Goal: Information Seeking & Learning: Learn about a topic

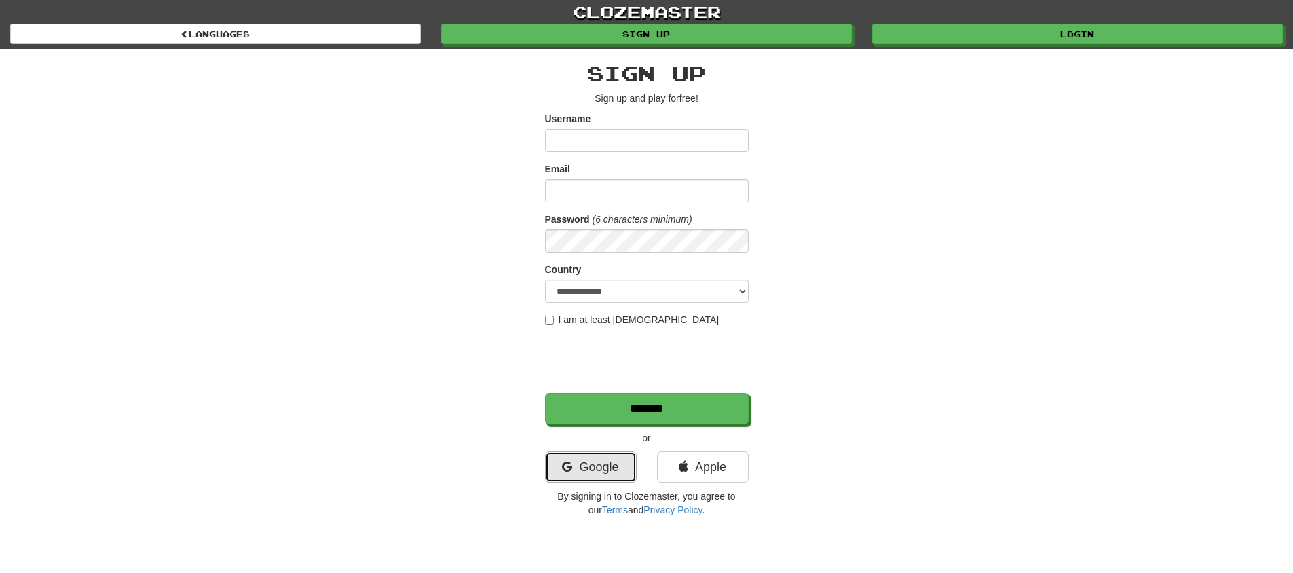
click at [602, 472] on link "Google" at bounding box center [591, 466] width 92 height 31
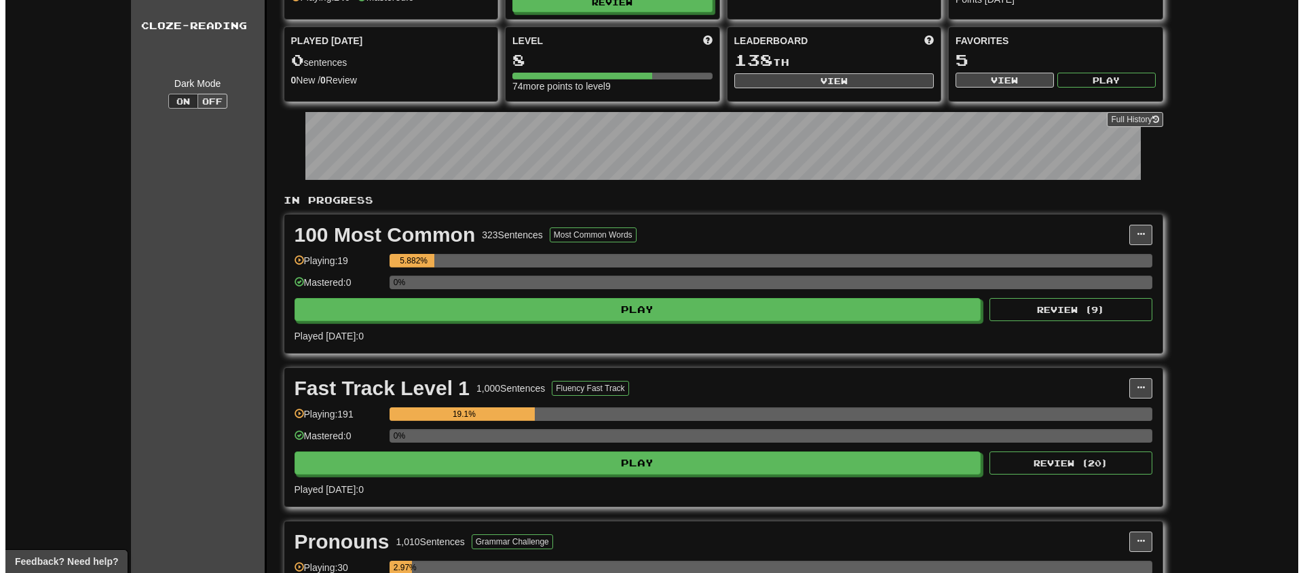
scroll to position [124, 0]
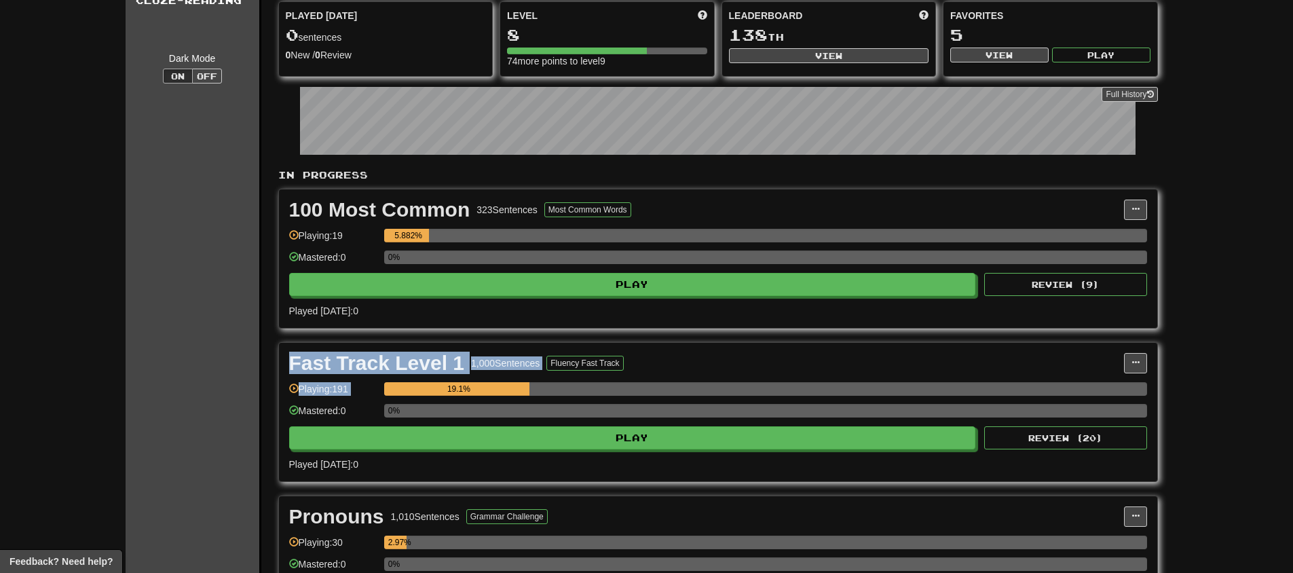
drag, startPoint x: 998, startPoint y: 373, endPoint x: 988, endPoint y: 320, distance: 53.9
click at [988, 320] on div "In Progress 100 Most Common 323 Sentences Most Common Words Manage Sentences Un…" at bounding box center [718, 424] width 880 height 512
drag, startPoint x: 981, startPoint y: 354, endPoint x: 1089, endPoint y: 313, distance: 114.9
click at [1049, 301] on div "In Progress 100 Most Common 323 Sentences Most Common Words Manage Sentences Un…" at bounding box center [718, 424] width 880 height 512
click at [1147, 354] on div "Fast Track Level 1 1,000 Sentences Fluency Fast Track Manage Sentences Unpin fr…" at bounding box center [718, 412] width 878 height 138
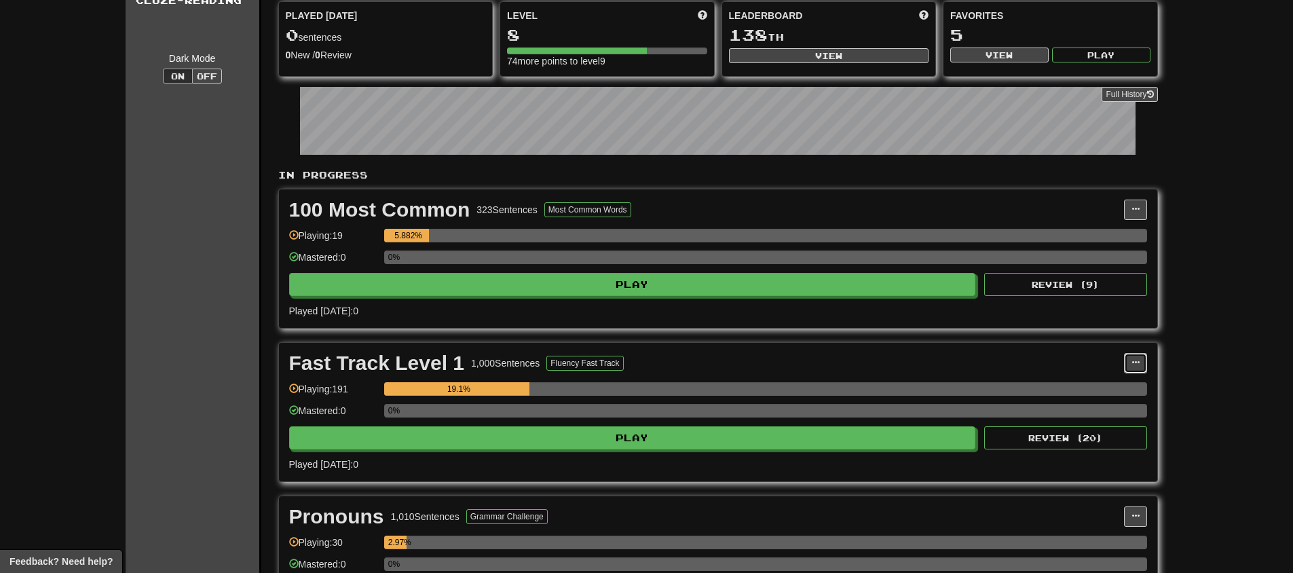
click at [1138, 359] on span at bounding box center [1135, 362] width 8 height 8
click at [1112, 384] on span "Manage Sentences" at bounding box center [1078, 387] width 82 height 11
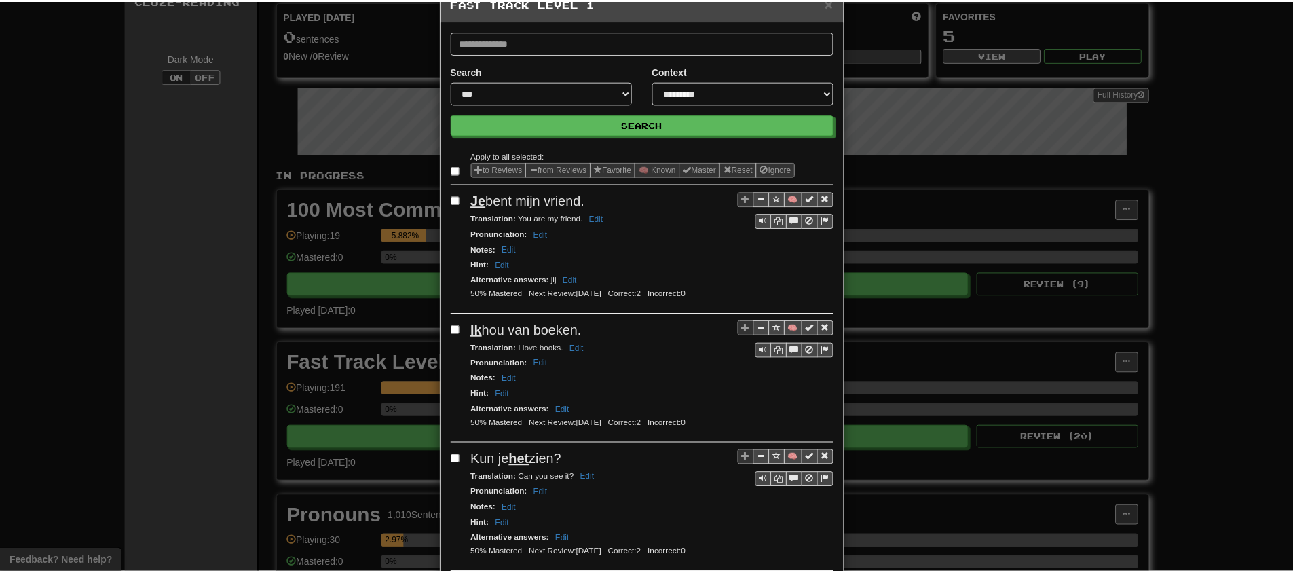
scroll to position [0, 0]
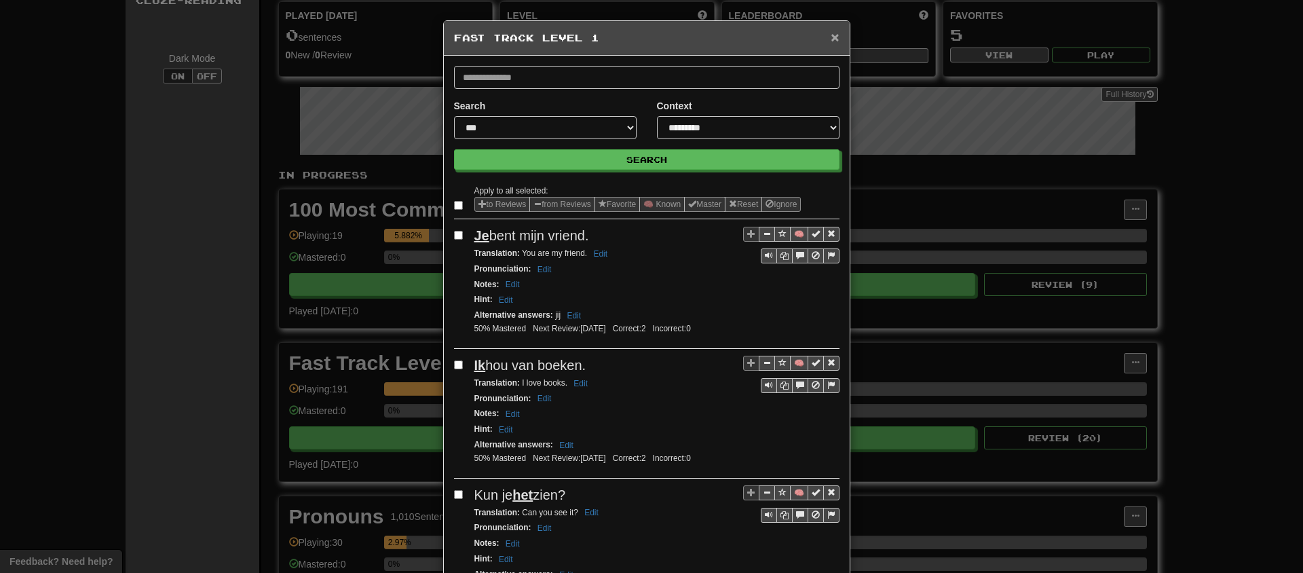
click at [833, 41] on span "×" at bounding box center [835, 37] width 8 height 16
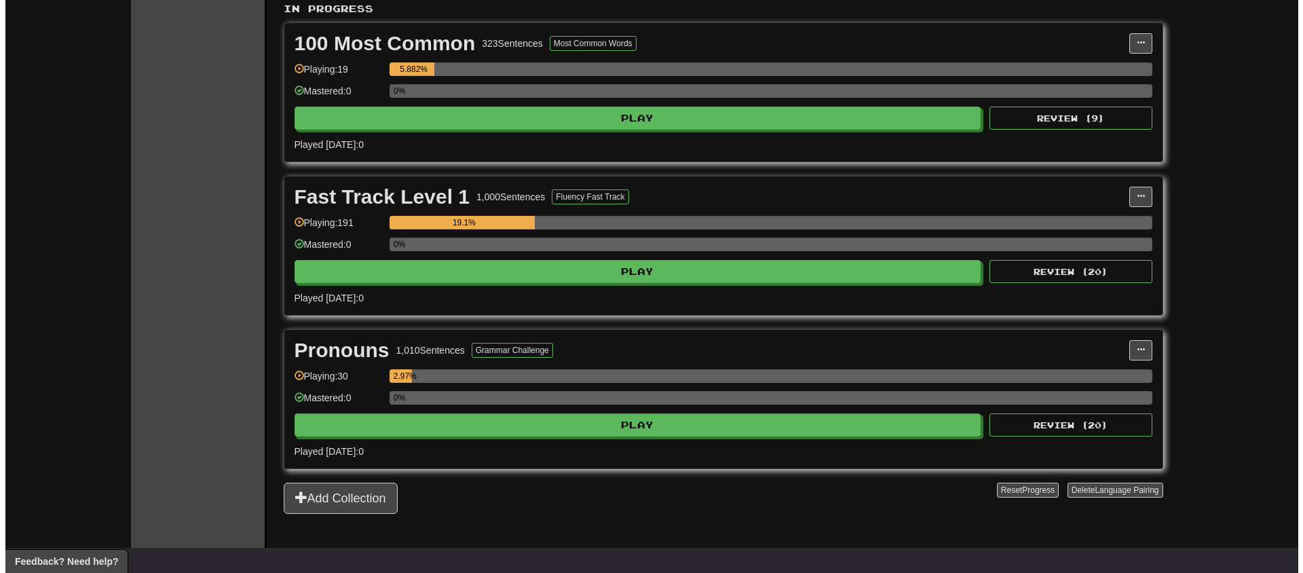
scroll to position [267, 0]
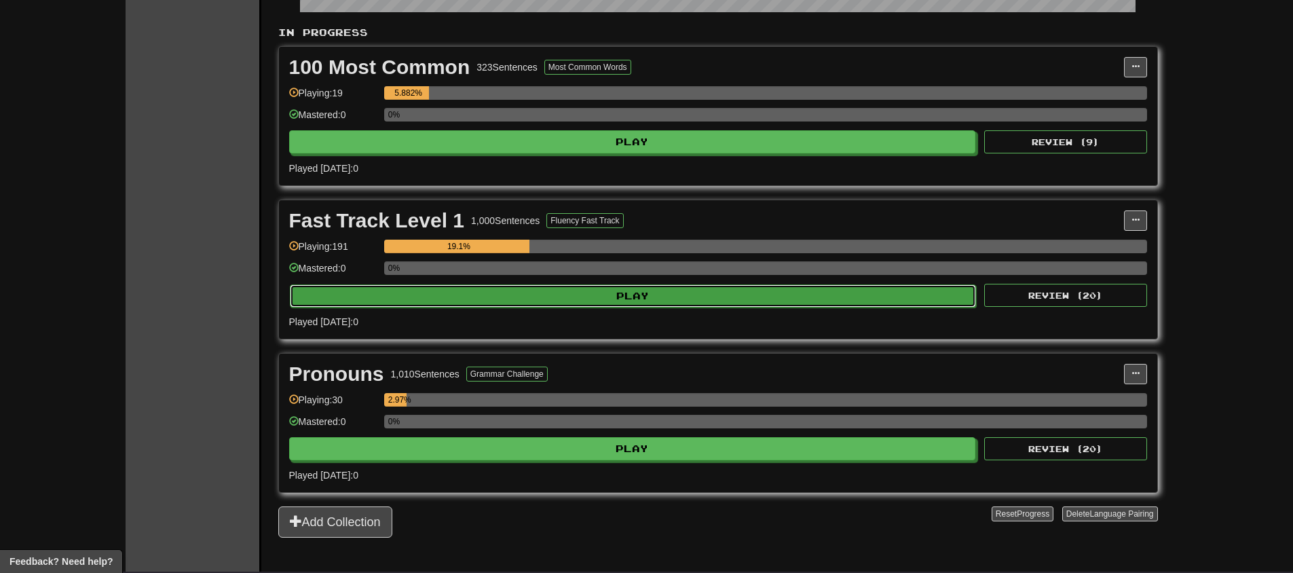
click at [657, 294] on button "Play" at bounding box center [633, 295] width 687 height 23
select select "**"
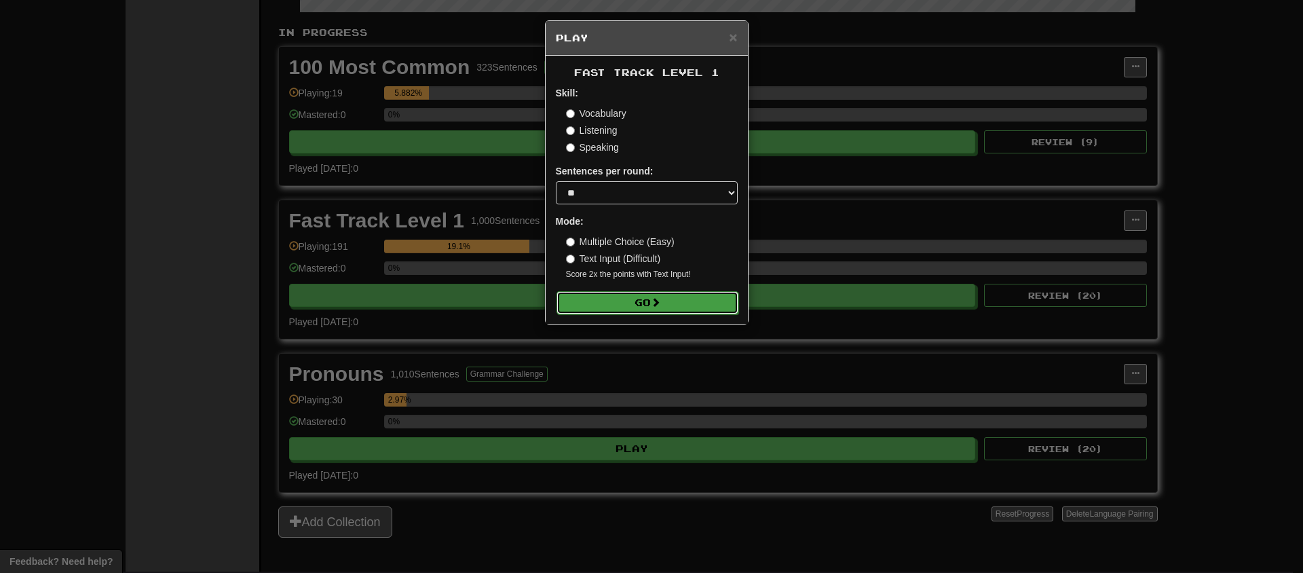
click at [654, 307] on span at bounding box center [656, 302] width 10 height 10
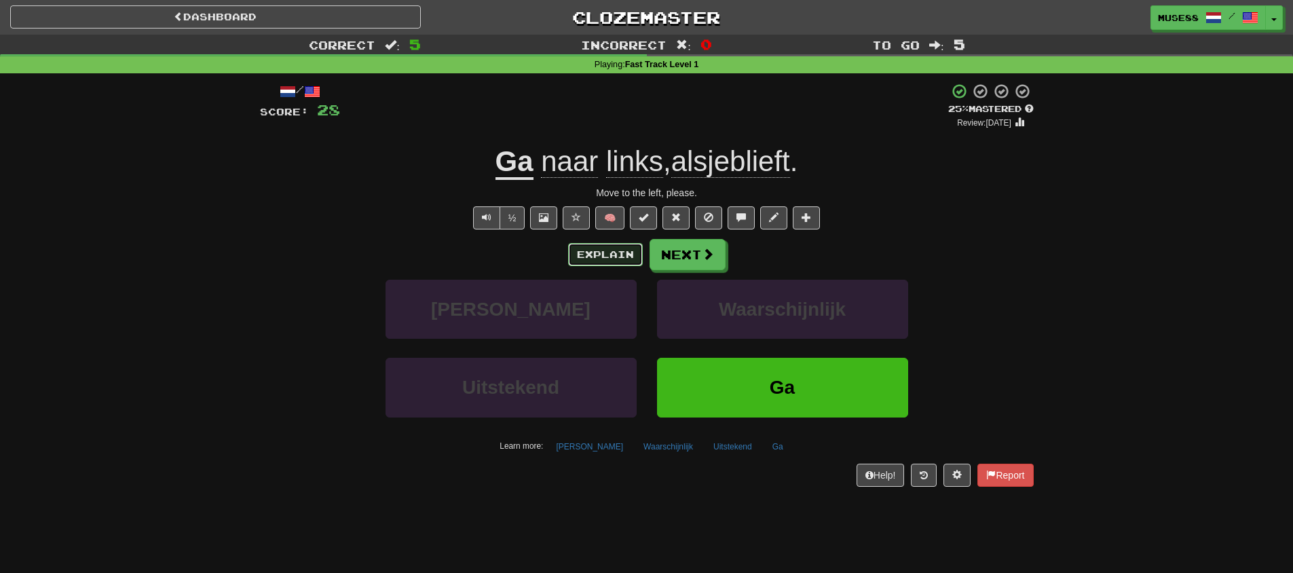
click at [599, 257] on button "Explain" at bounding box center [605, 254] width 75 height 23
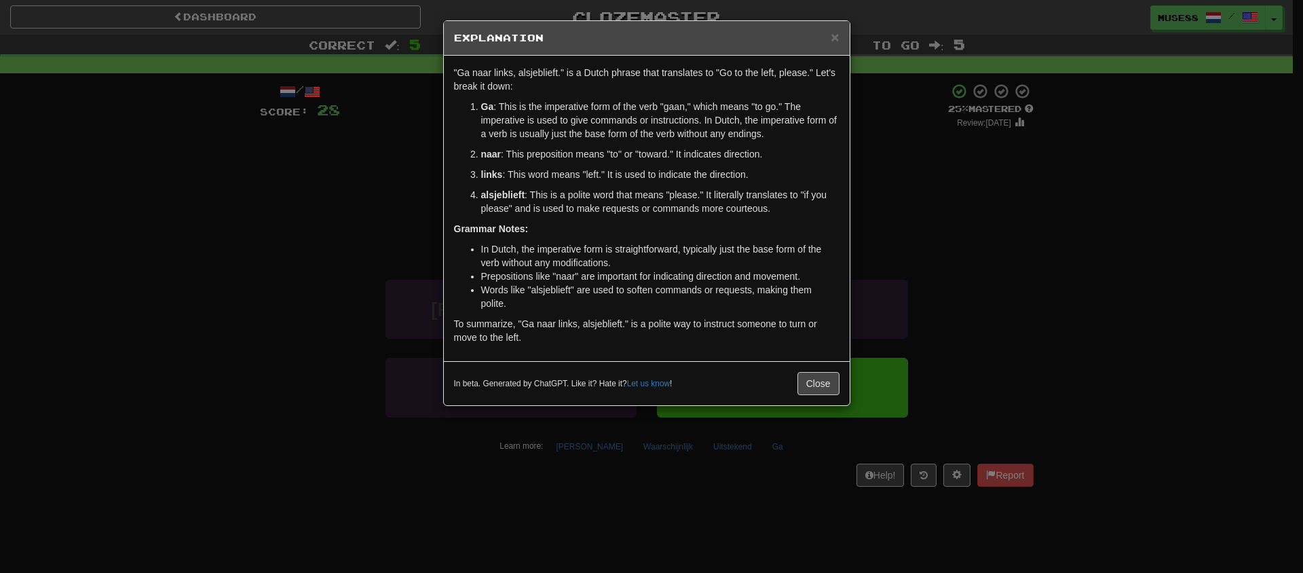
click at [300, 261] on div "× Explanation "Ga naar links, alsjeblieft." is a Dutch phrase that translates t…" at bounding box center [651, 286] width 1303 height 573
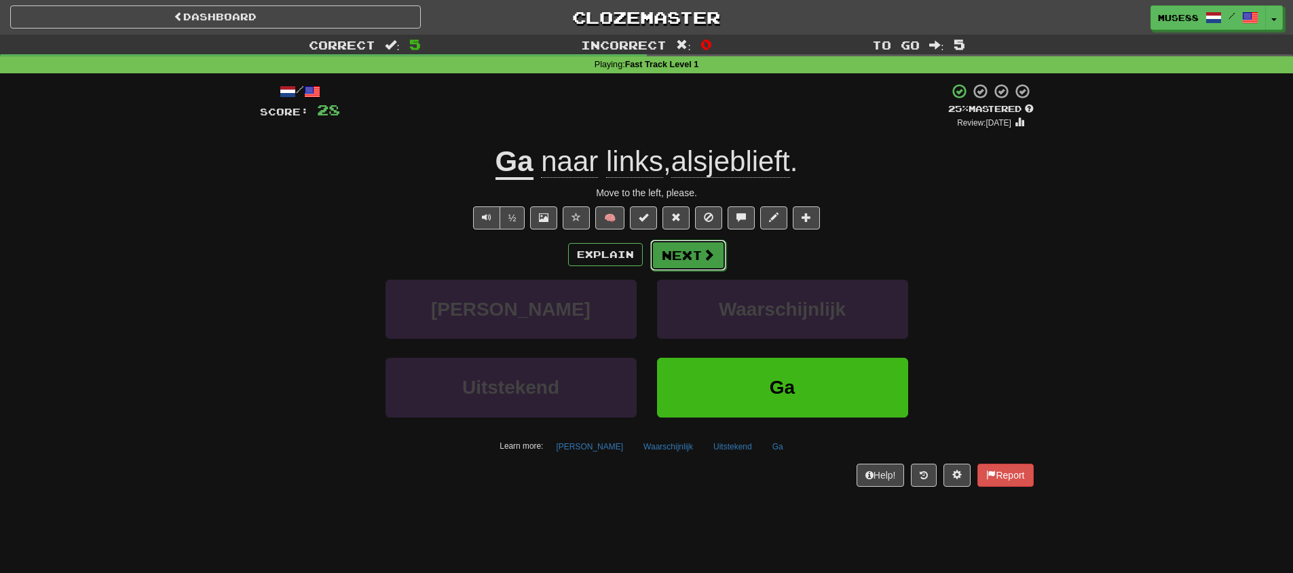
click at [699, 250] on button "Next" at bounding box center [688, 255] width 76 height 31
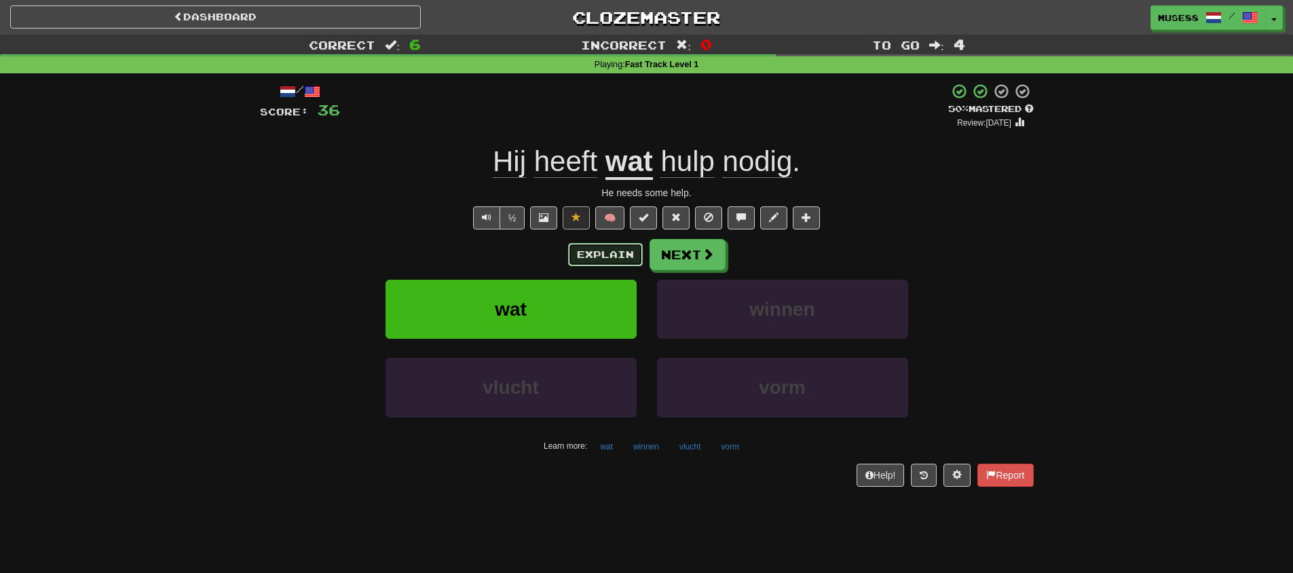
click at [595, 257] on button "Explain" at bounding box center [605, 254] width 75 height 23
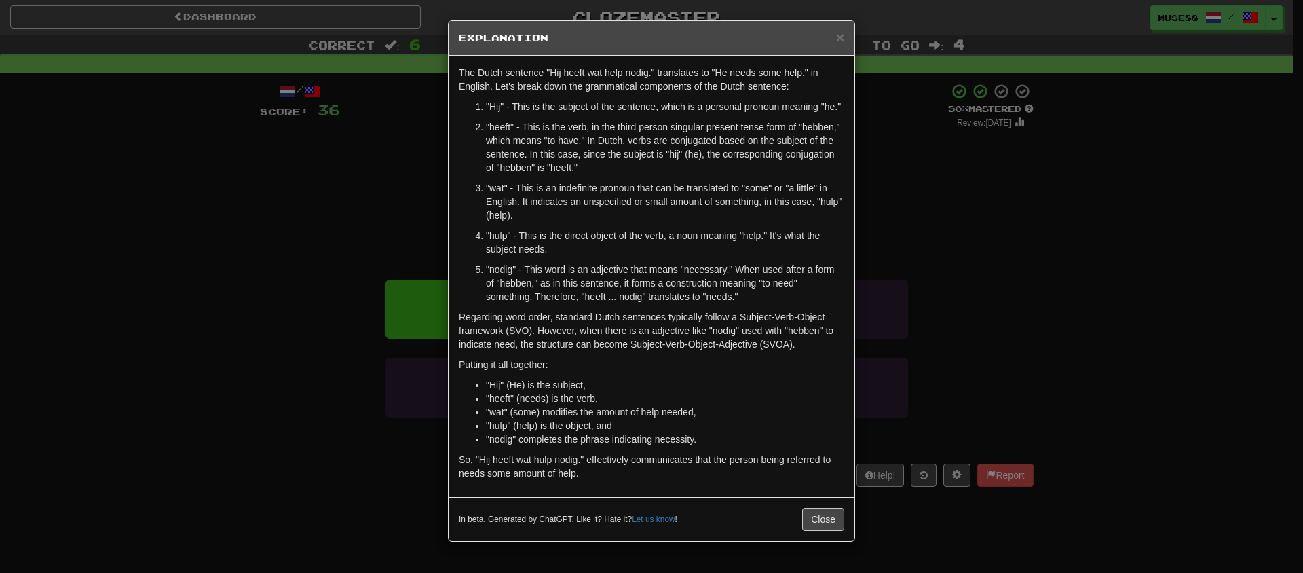
click at [285, 198] on div "× Explanation The Dutch sentence "Hij heeft wat help nodig." translates to "He …" at bounding box center [651, 286] width 1303 height 573
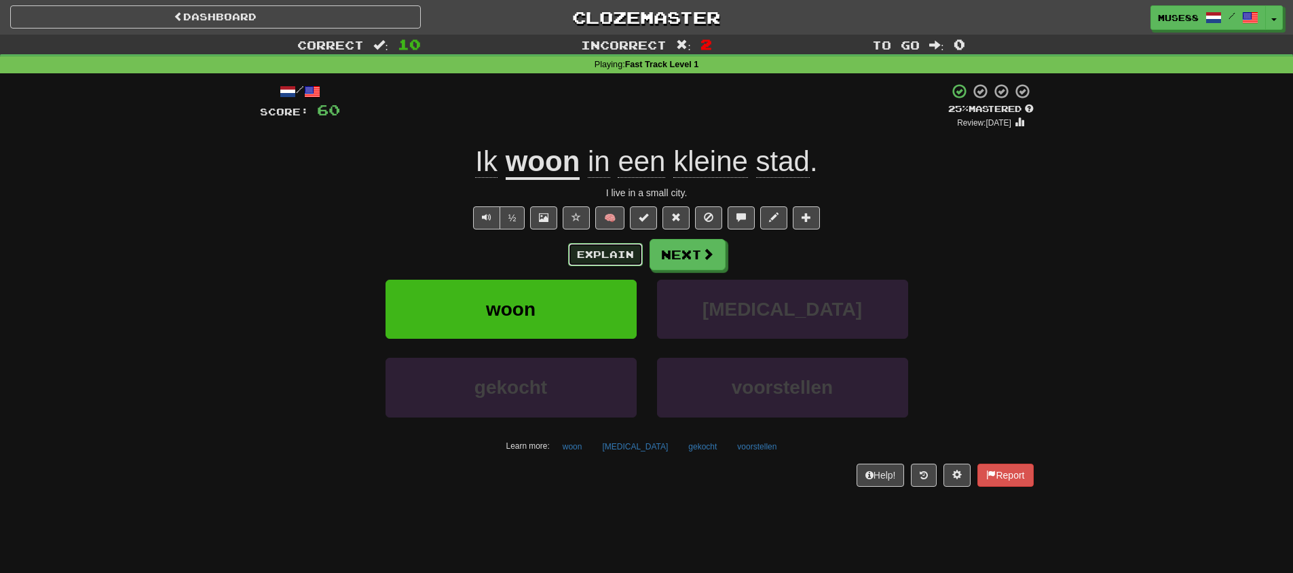
click at [596, 260] on button "Explain" at bounding box center [605, 254] width 75 height 23
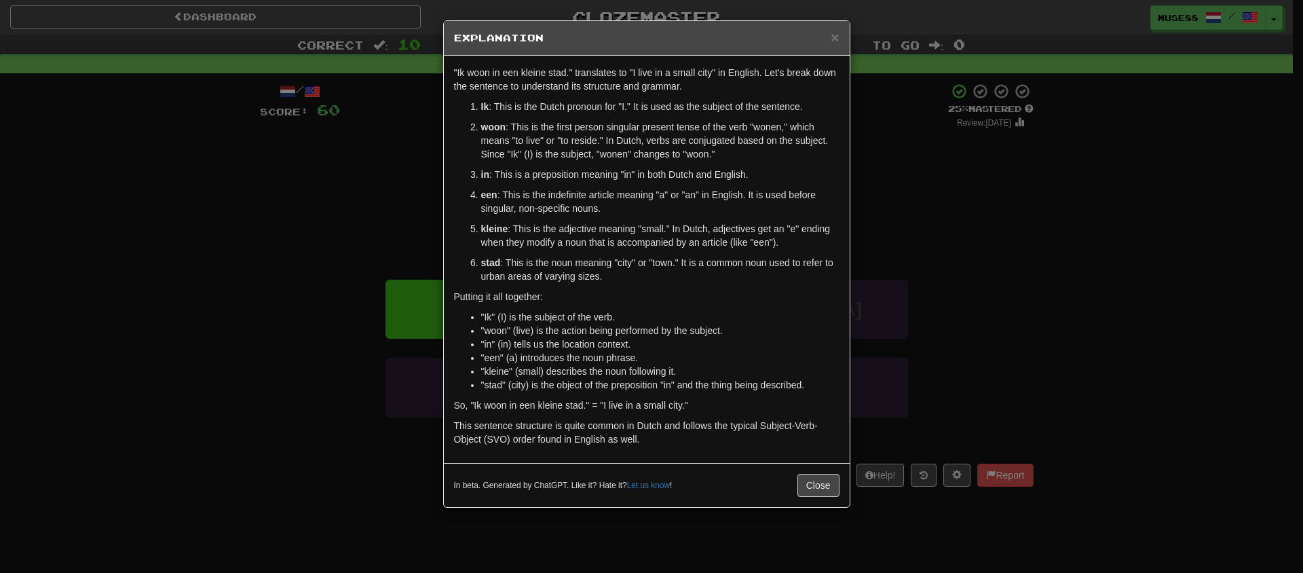
click at [261, 198] on div "× Explanation "Ik woon in een kleine stad." translates to "I live in a small ci…" at bounding box center [651, 286] width 1303 height 573
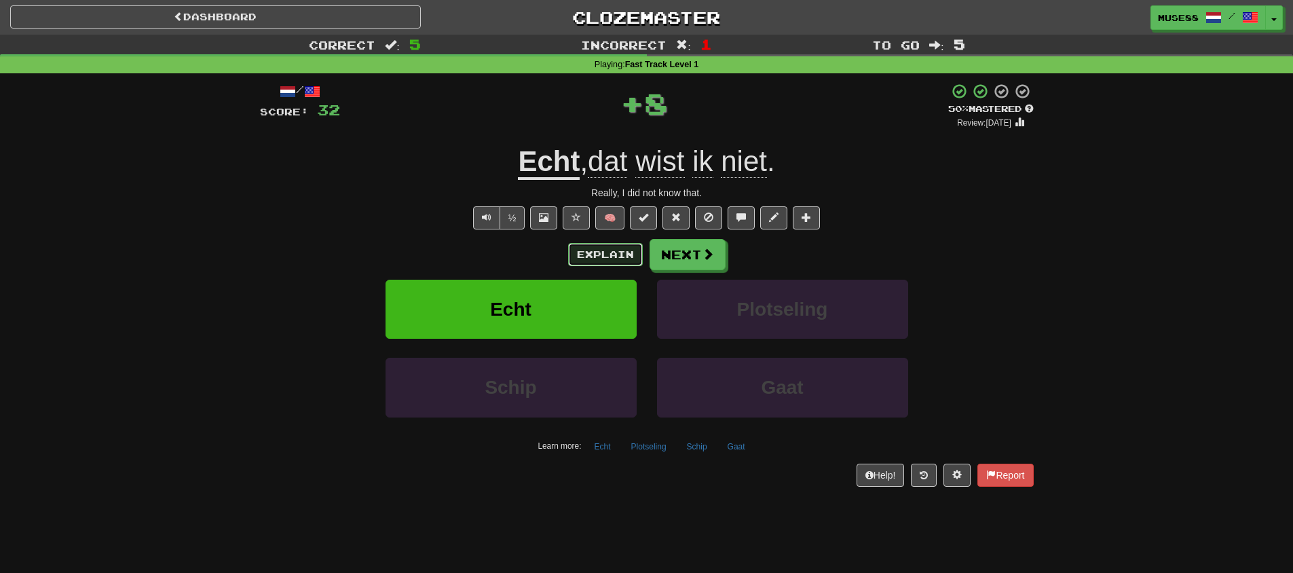
click at [622, 254] on button "Explain" at bounding box center [605, 254] width 75 height 23
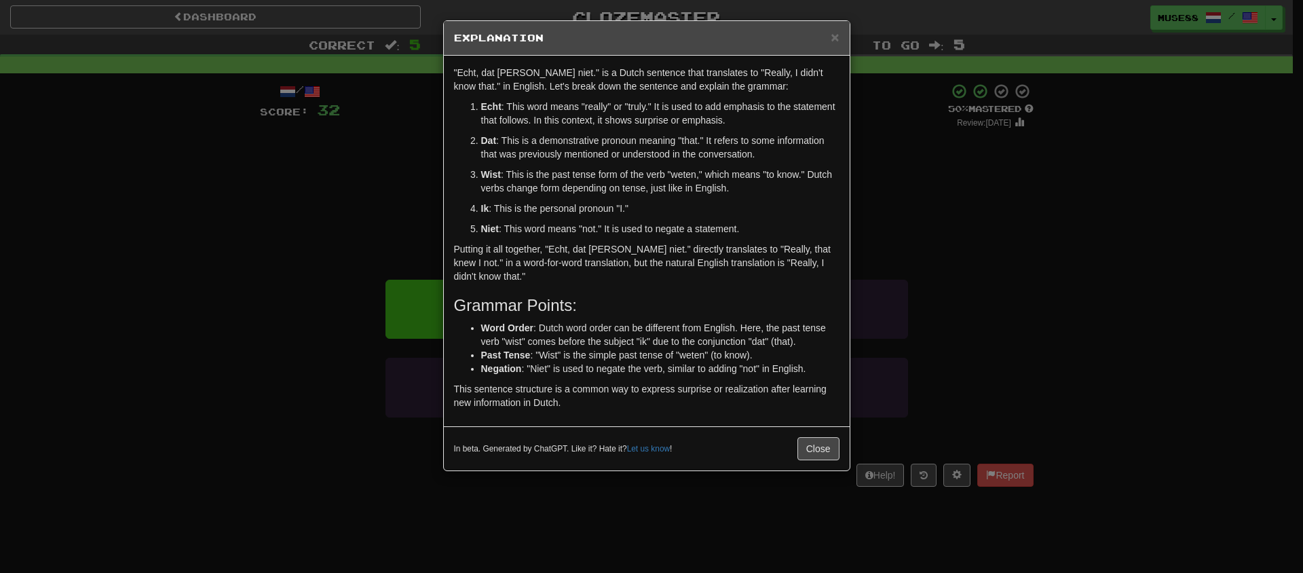
click at [413, 219] on div "× Explanation "Echt, dat wist ik niet." is a Dutch sentence that translates to …" at bounding box center [651, 286] width 1303 height 573
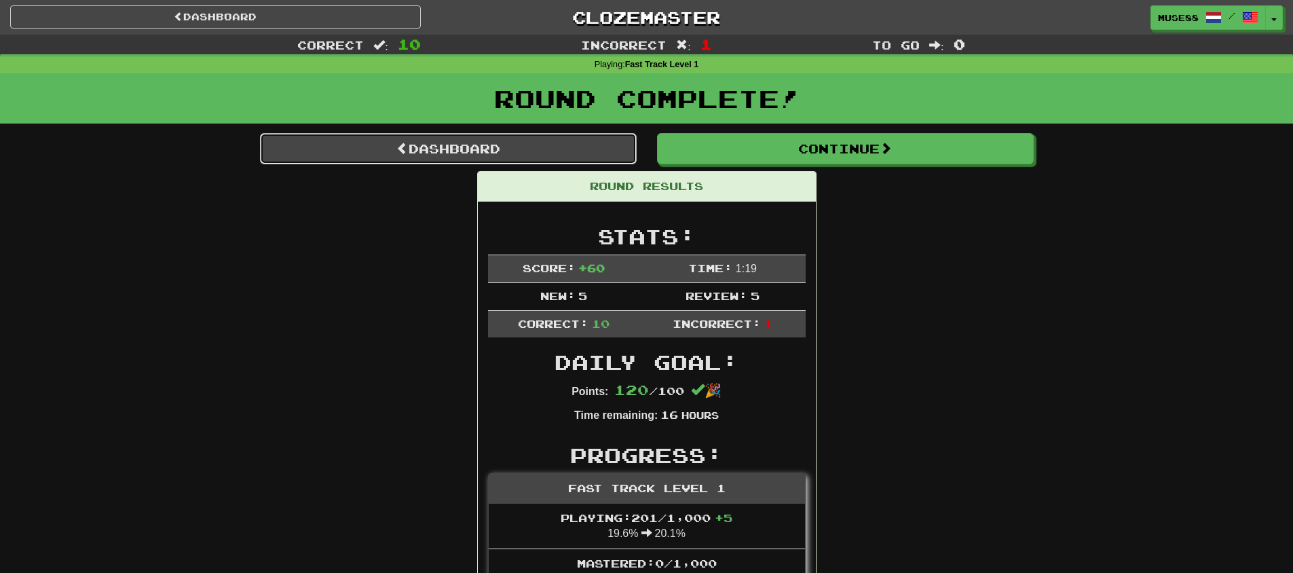
click at [400, 144] on span at bounding box center [402, 148] width 12 height 12
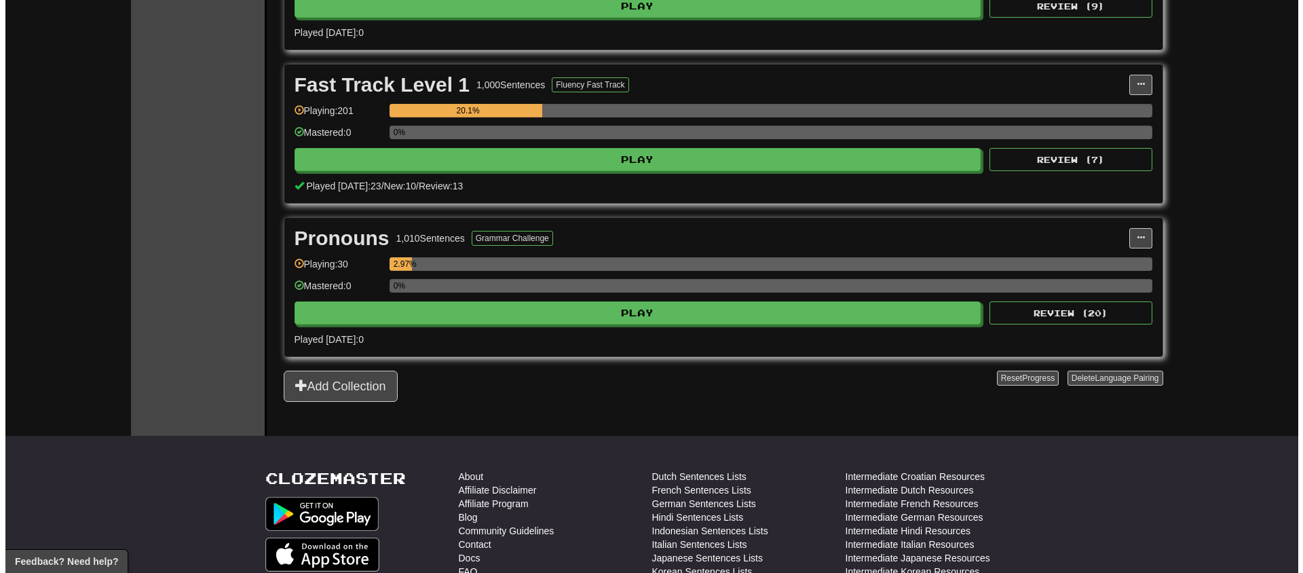
scroll to position [411, 0]
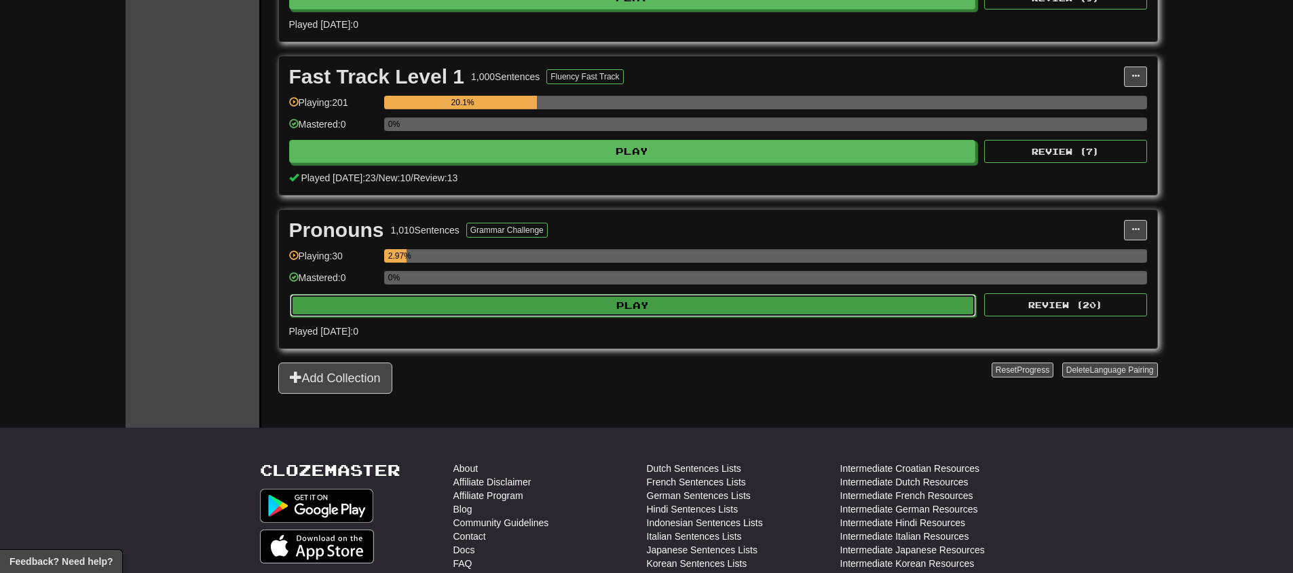
click at [546, 316] on button "Play" at bounding box center [633, 305] width 687 height 23
select select "**"
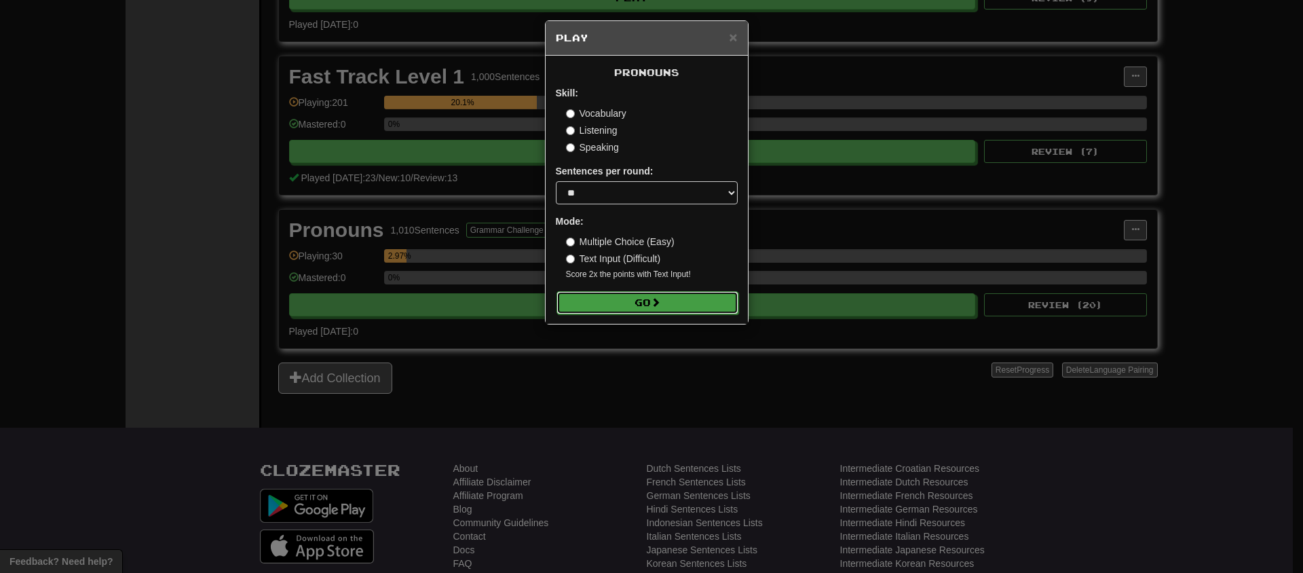
click at [590, 301] on button "Go" at bounding box center [647, 302] width 182 height 23
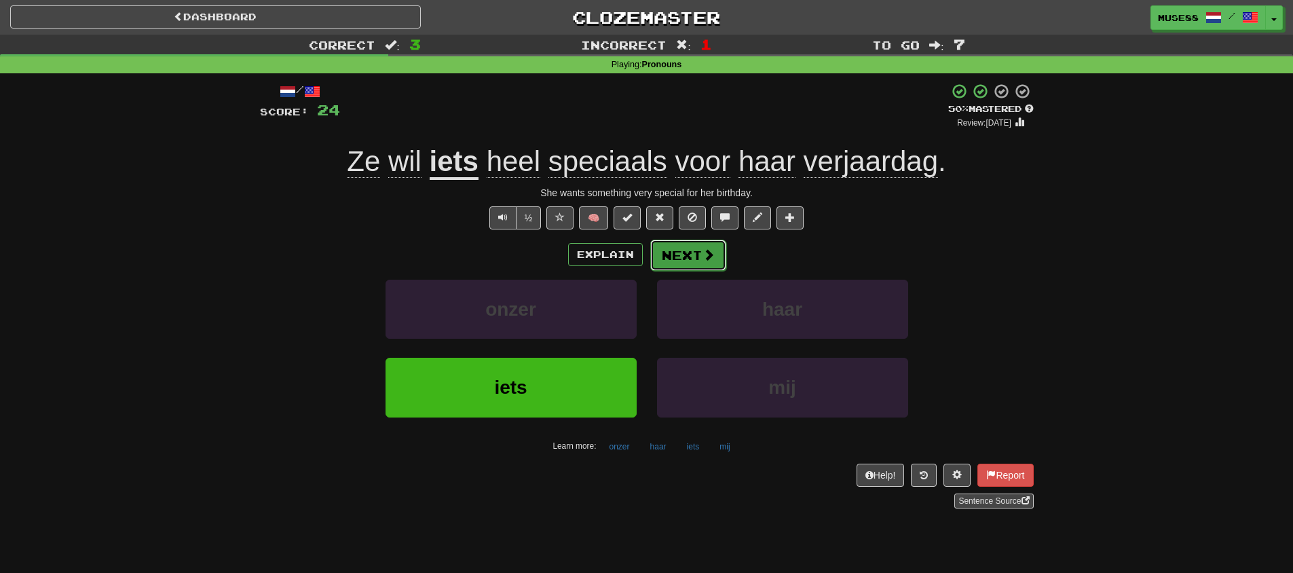
click at [663, 252] on button "Next" at bounding box center [688, 255] width 76 height 31
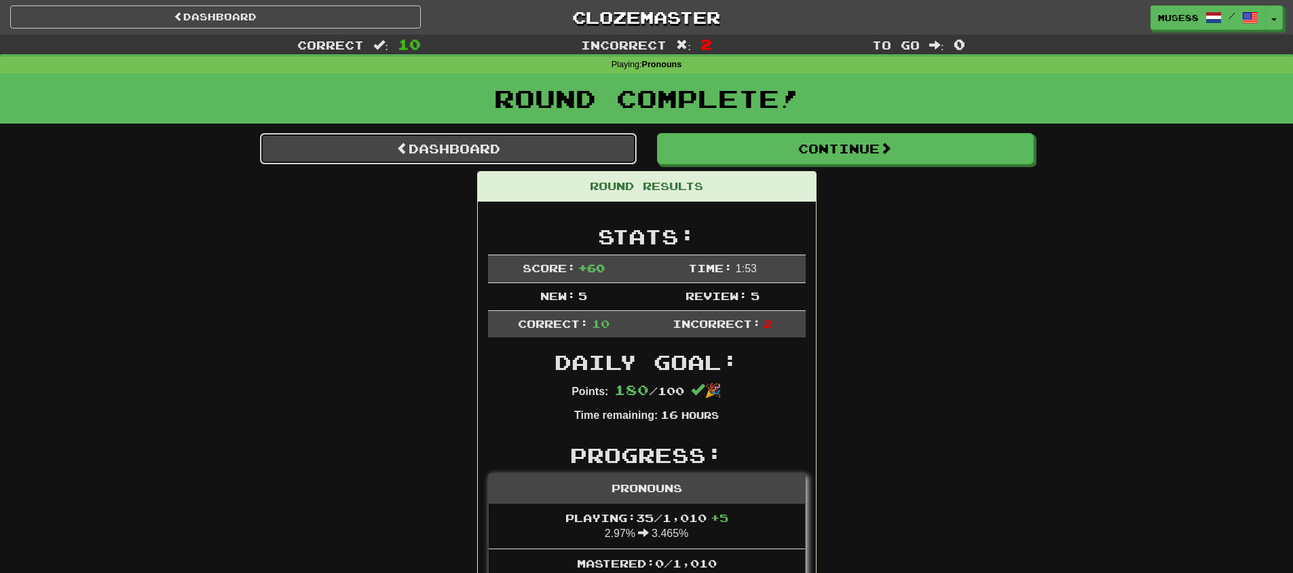
click at [596, 153] on link "Dashboard" at bounding box center [448, 148] width 377 height 31
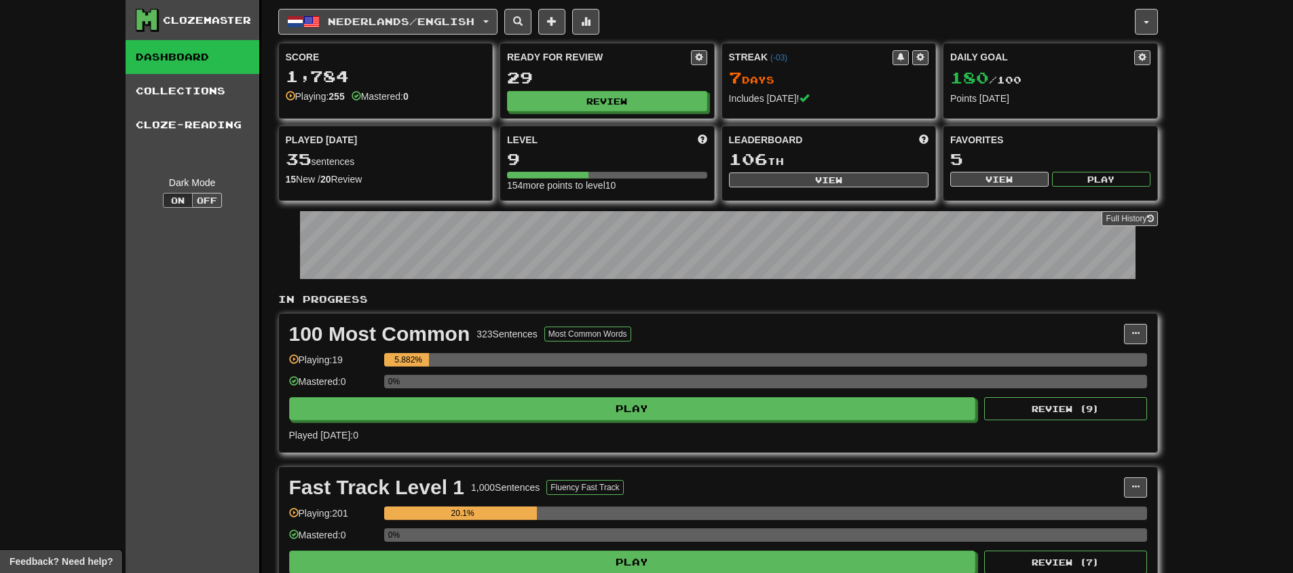
click at [1006, 170] on div "Favorites 5 View Play" at bounding box center [1050, 160] width 214 height 68
click at [1003, 175] on button "View" at bounding box center [999, 179] width 98 height 15
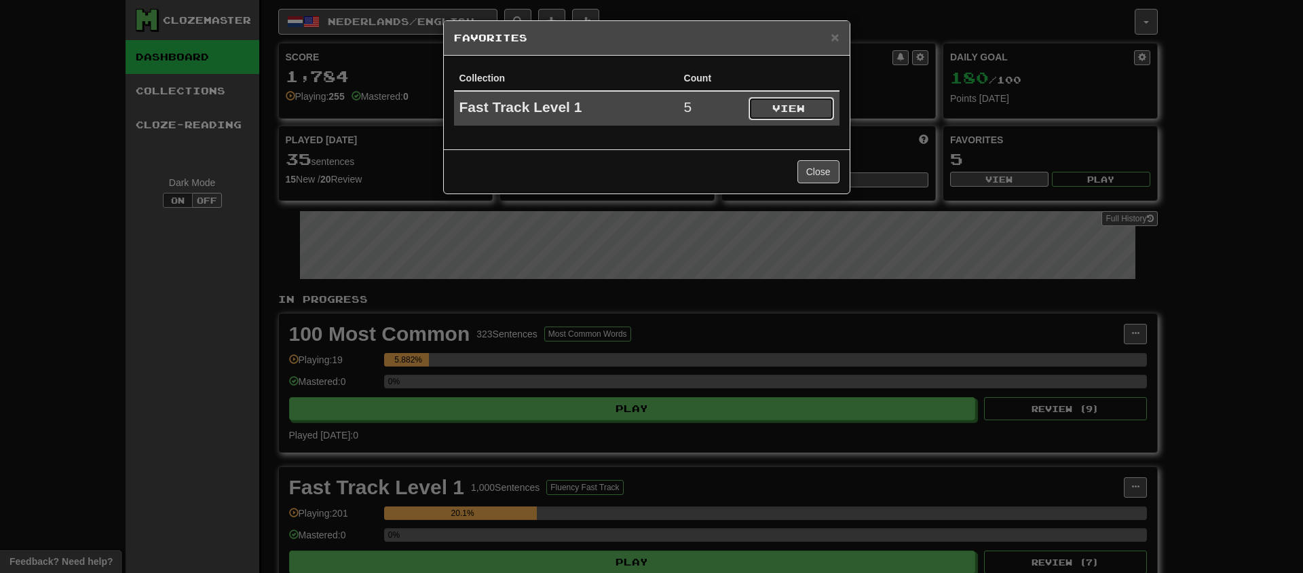
click at [766, 109] on button "View" at bounding box center [792, 108] width 86 height 23
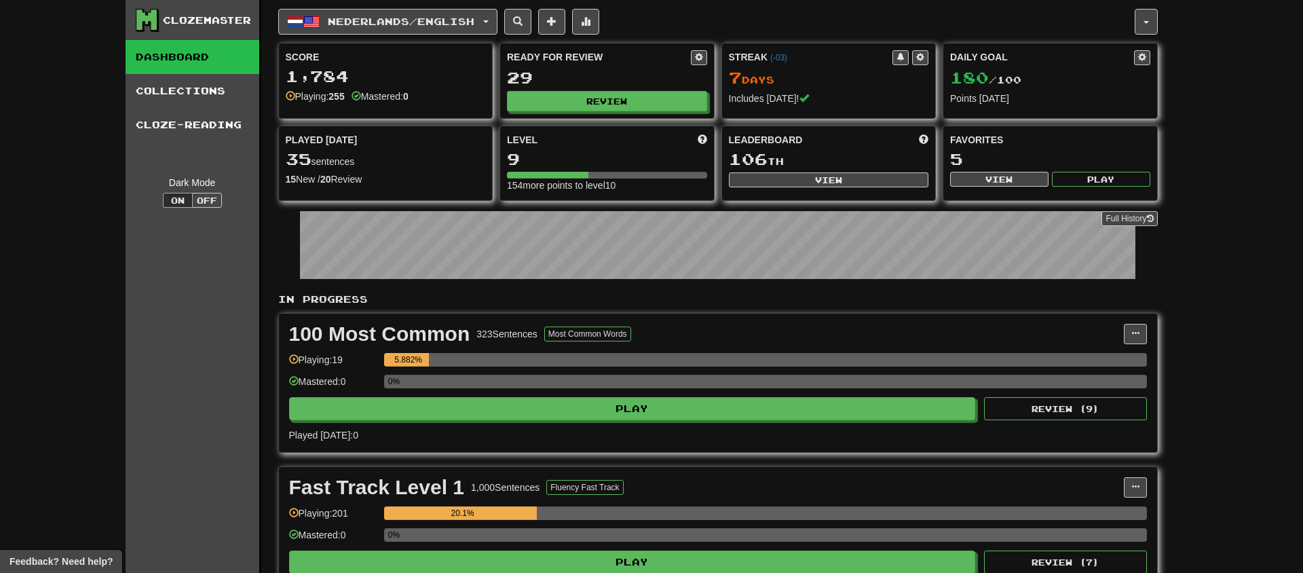
select select "*********"
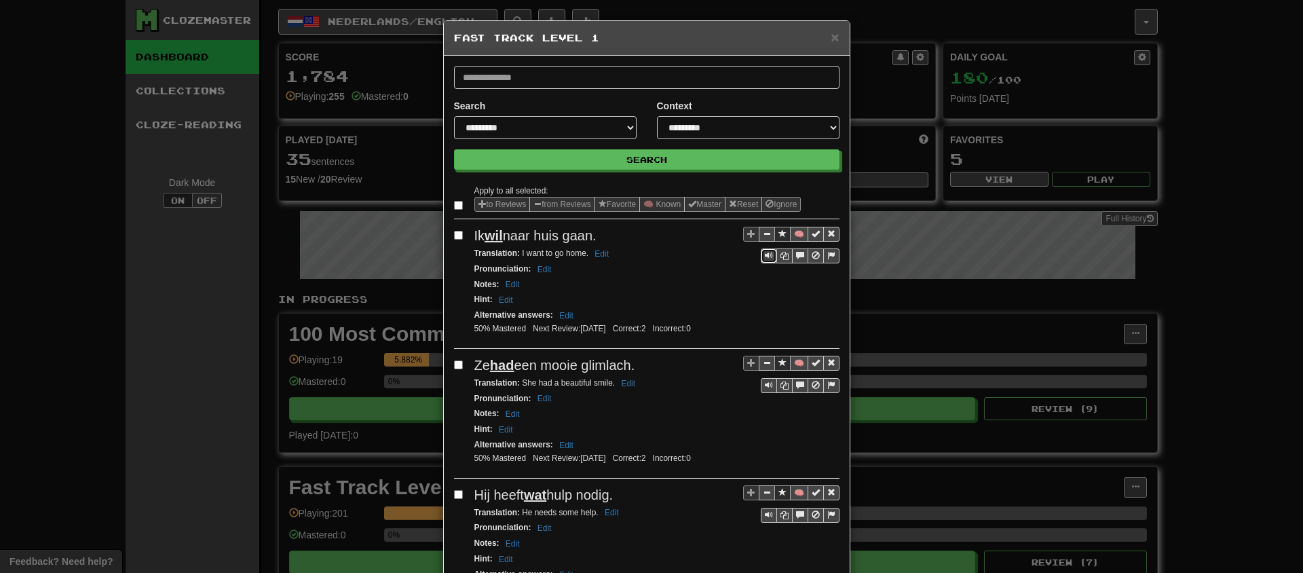
click at [767, 248] on button "Sentence controls" at bounding box center [769, 255] width 16 height 15
click at [769, 256] on button "Sentence controls" at bounding box center [769, 255] width 16 height 15
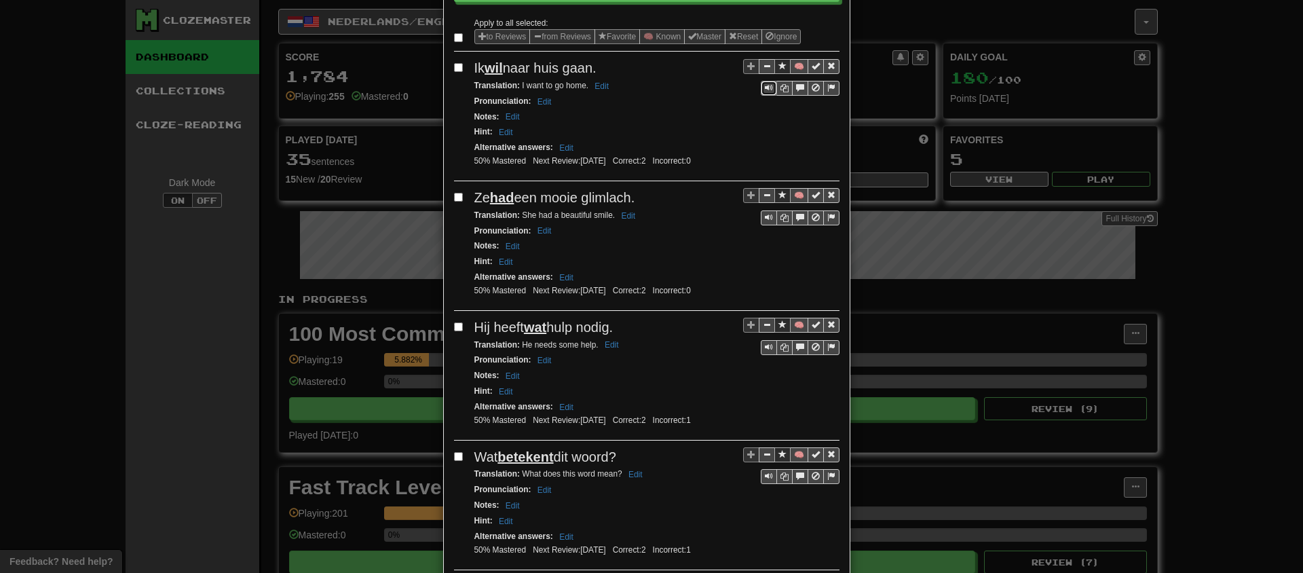
scroll to position [191, 0]
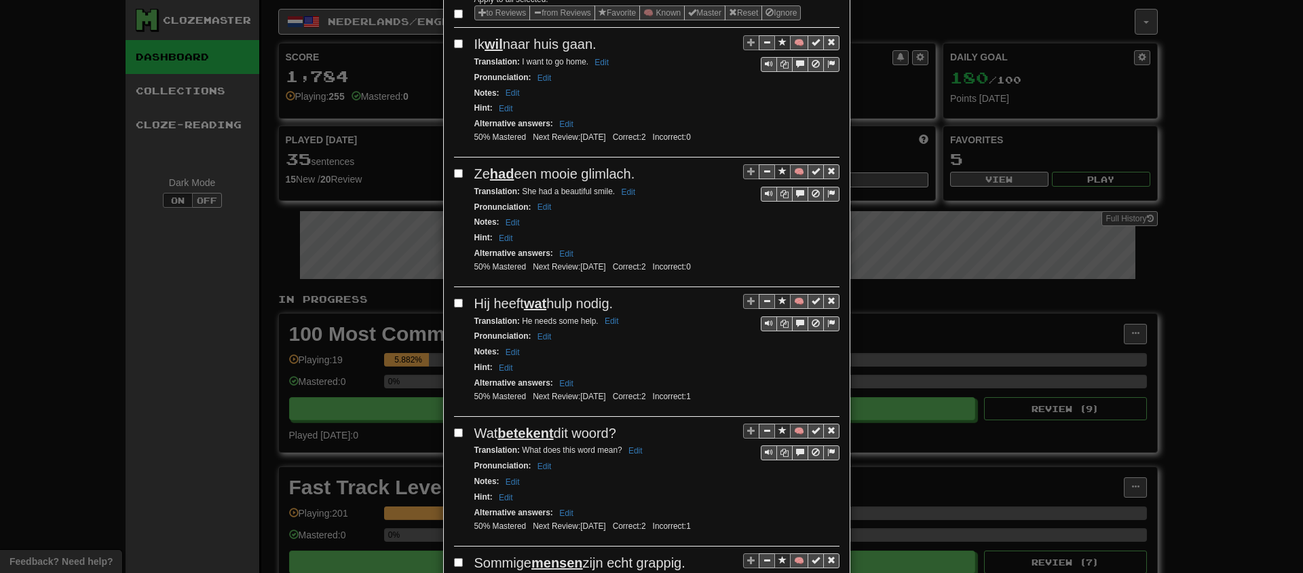
click at [755, 320] on div "🧠" at bounding box center [791, 312] width 96 height 37
click at [765, 322] on span "Sentence controls" at bounding box center [769, 323] width 8 height 8
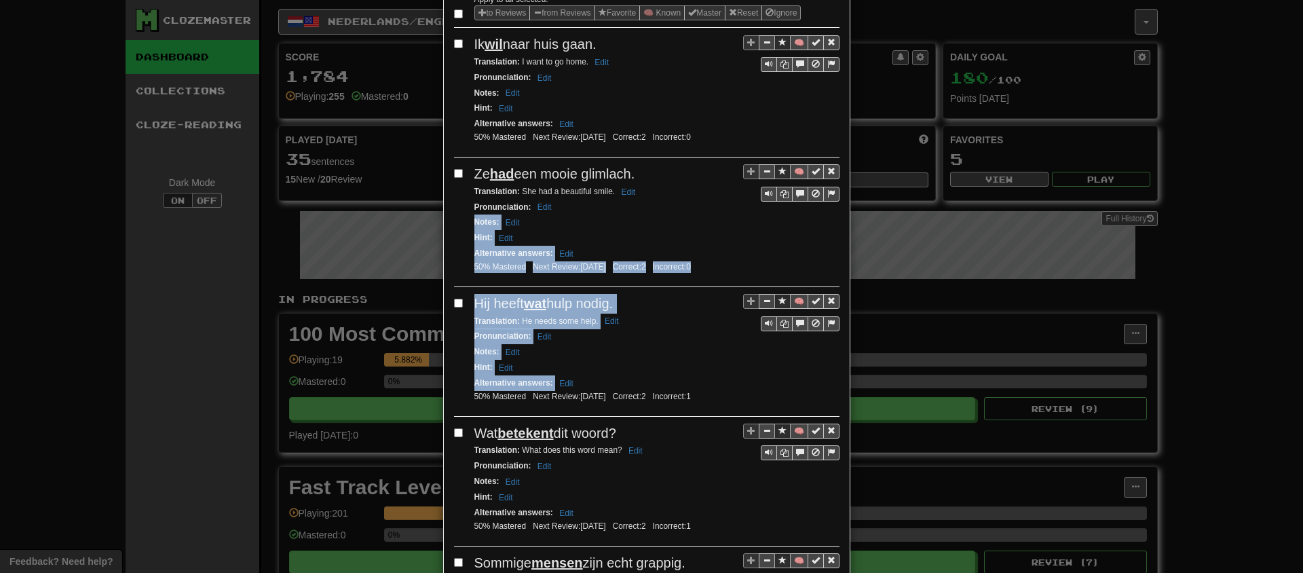
drag, startPoint x: 410, startPoint y: 218, endPoint x: 740, endPoint y: 392, distance: 373.1
click at [737, 391] on div "**********" at bounding box center [651, 286] width 1303 height 573
click at [761, 455] on button "Sentence controls" at bounding box center [769, 452] width 16 height 15
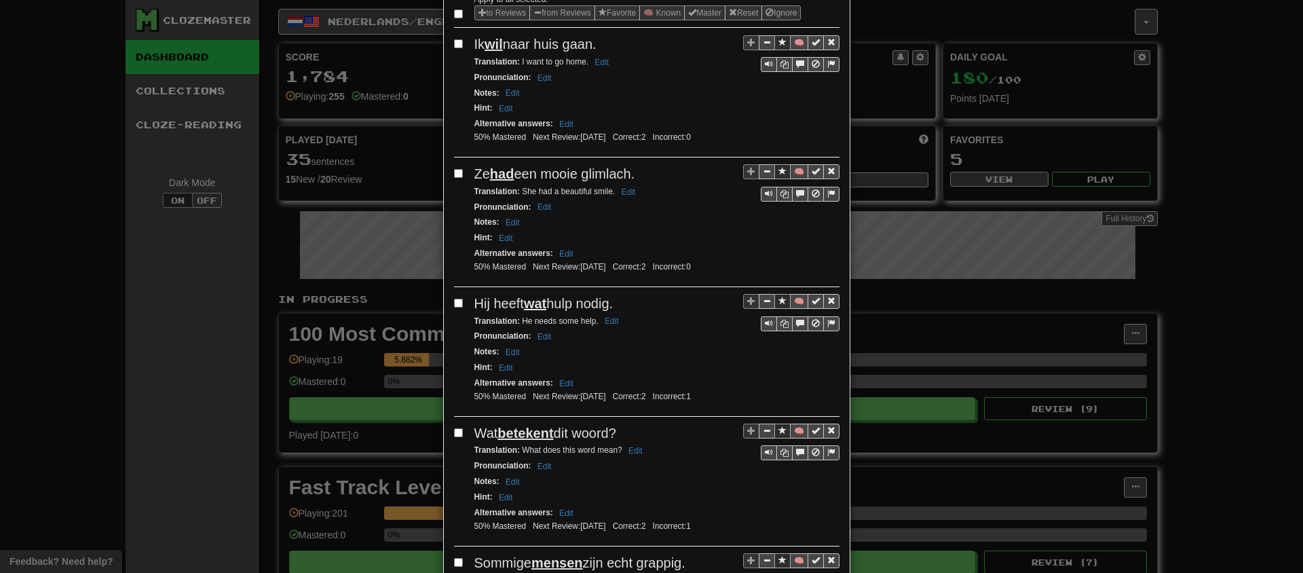
click at [710, 443] on div "Translation : What does this word mean? Edit" at bounding box center [656, 450] width 365 height 16
click at [281, 310] on div "**********" at bounding box center [651, 286] width 1303 height 573
click at [347, 282] on div "**********" at bounding box center [651, 286] width 1303 height 573
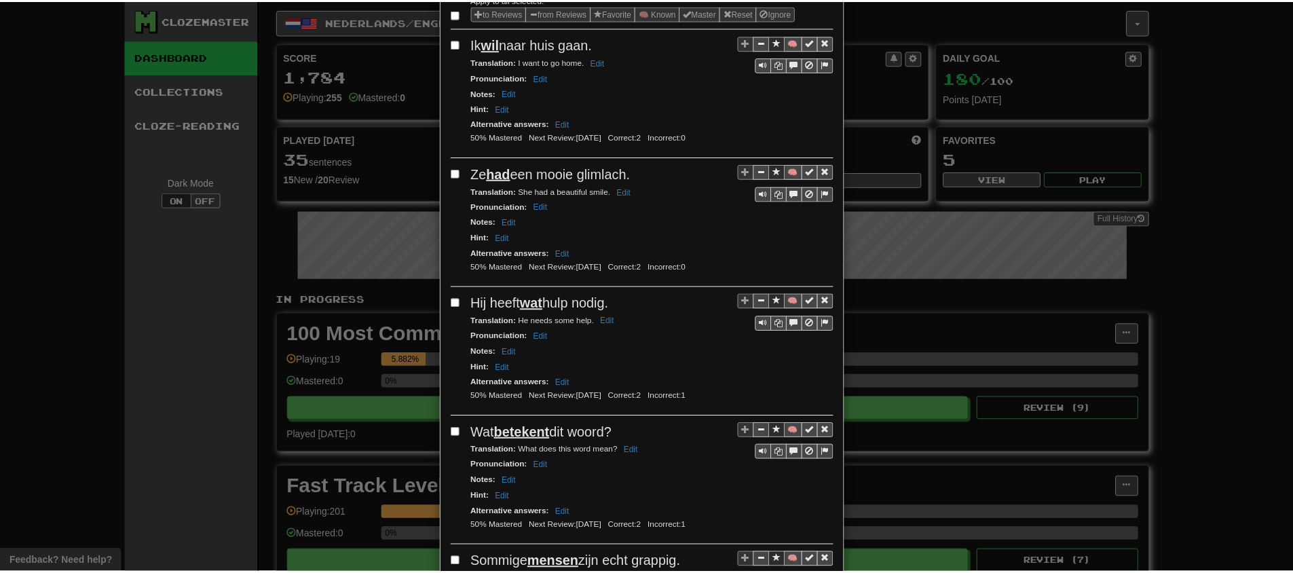
scroll to position [0, 0]
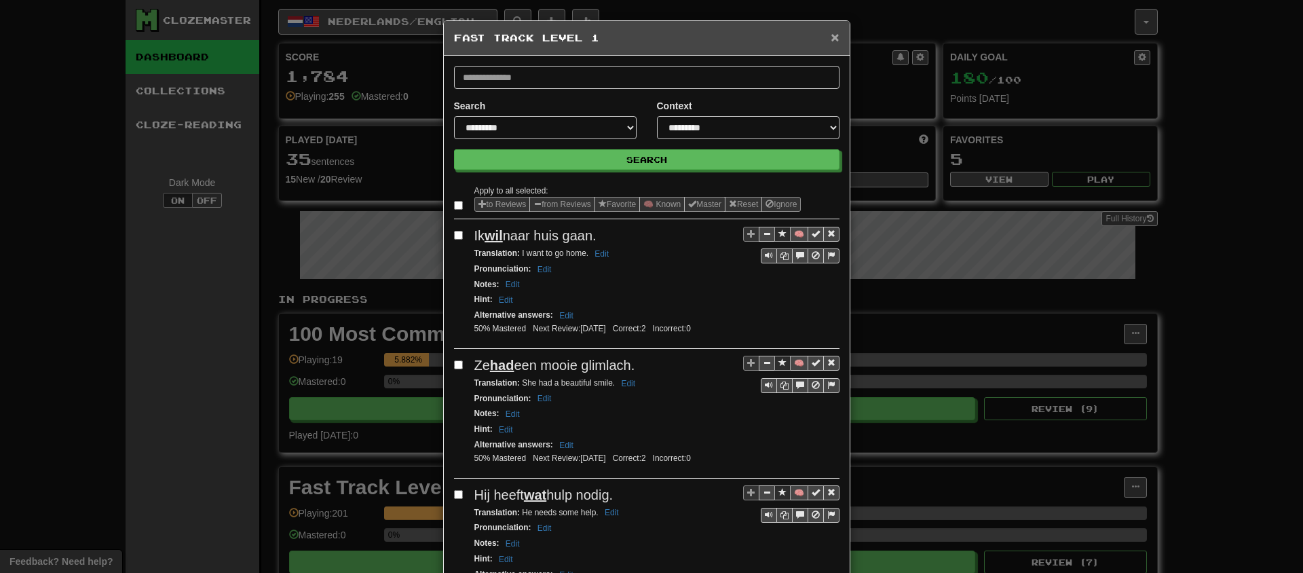
click at [833, 43] on div "× Fast Track Level 1" at bounding box center [647, 38] width 406 height 35
click at [831, 43] on span "×" at bounding box center [835, 37] width 8 height 16
